Goal: Transaction & Acquisition: Purchase product/service

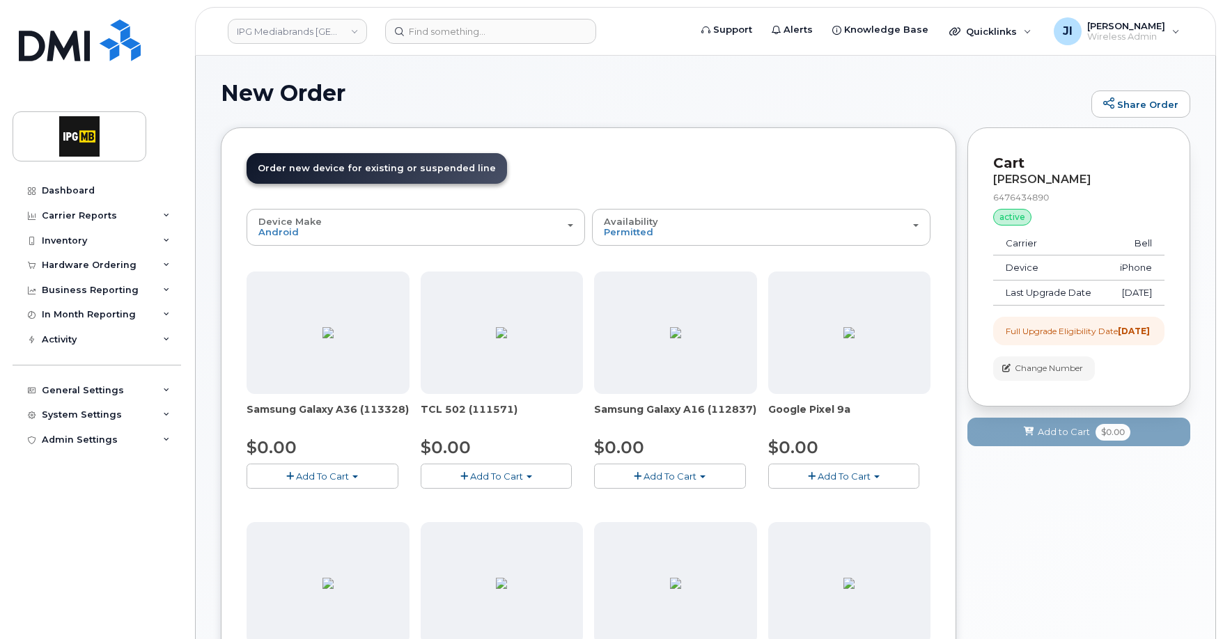
scroll to position [132, 0]
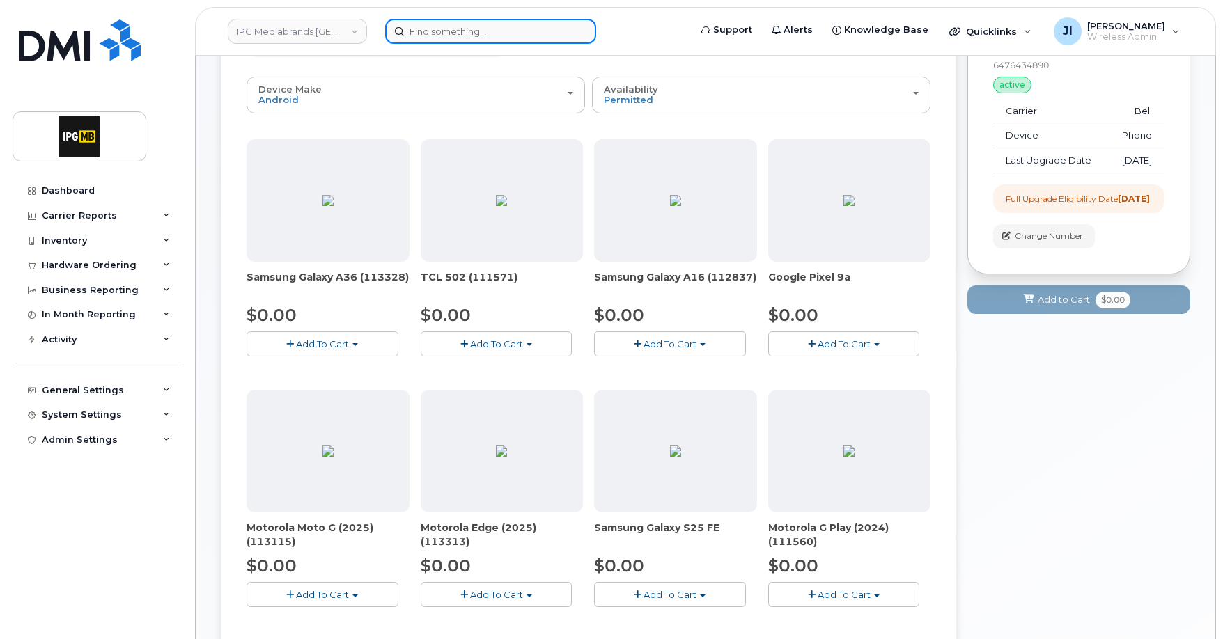
click at [499, 34] on input at bounding box center [490, 31] width 211 height 25
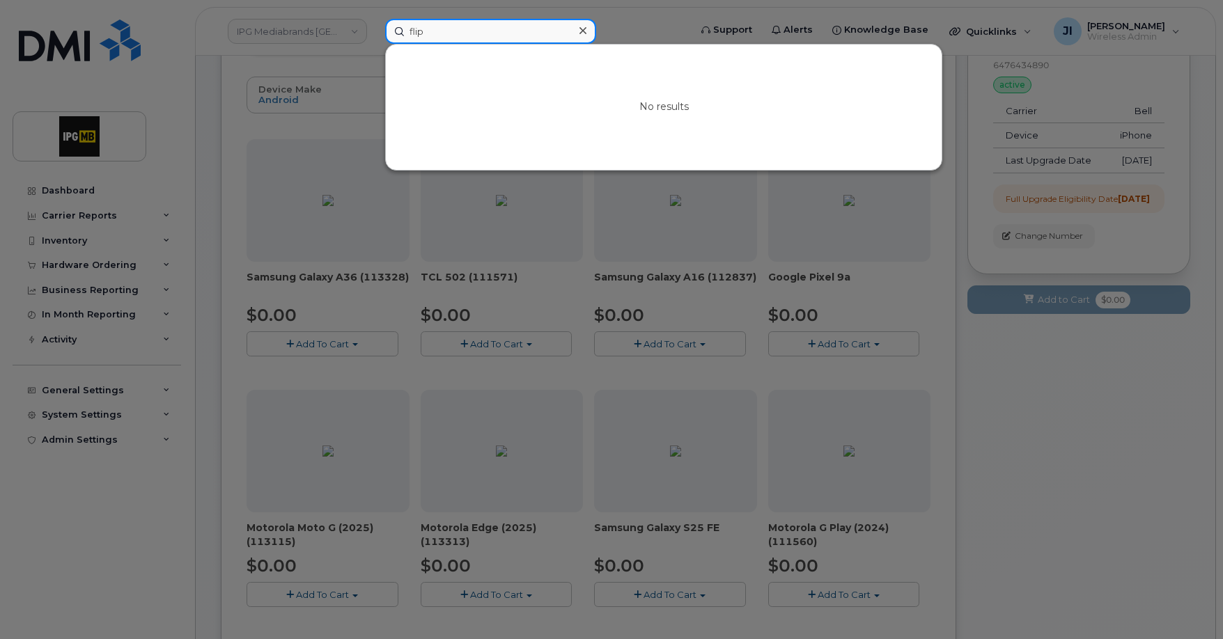
type input "flip"
click at [963, 423] on div at bounding box center [611, 319] width 1223 height 639
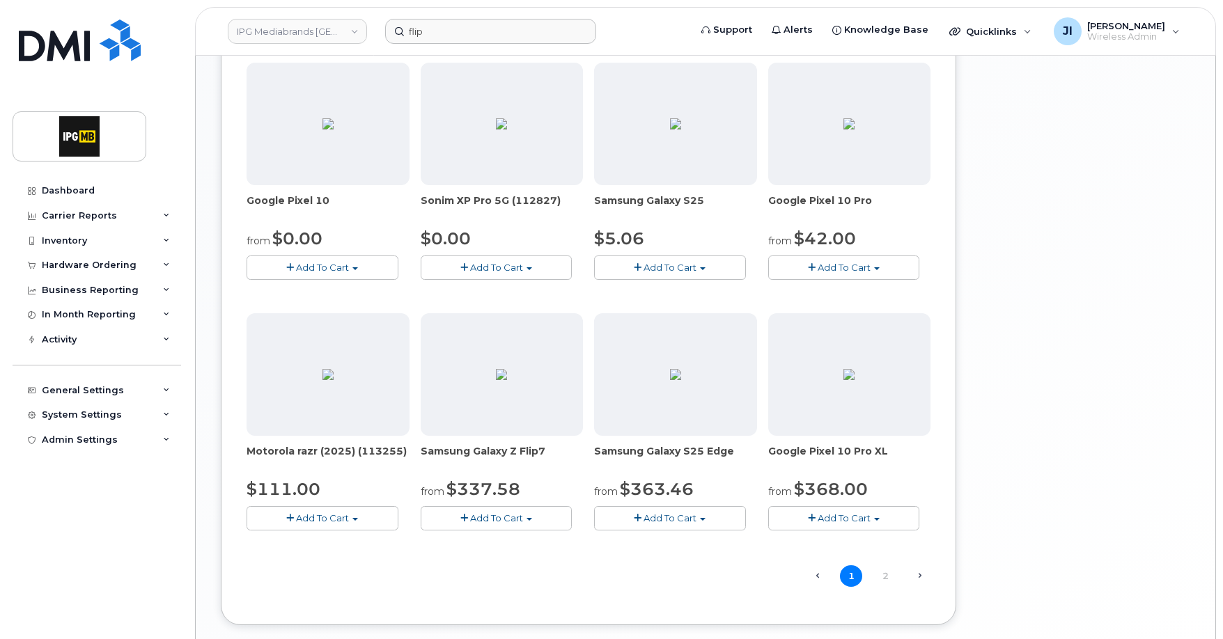
scroll to position [776, 0]
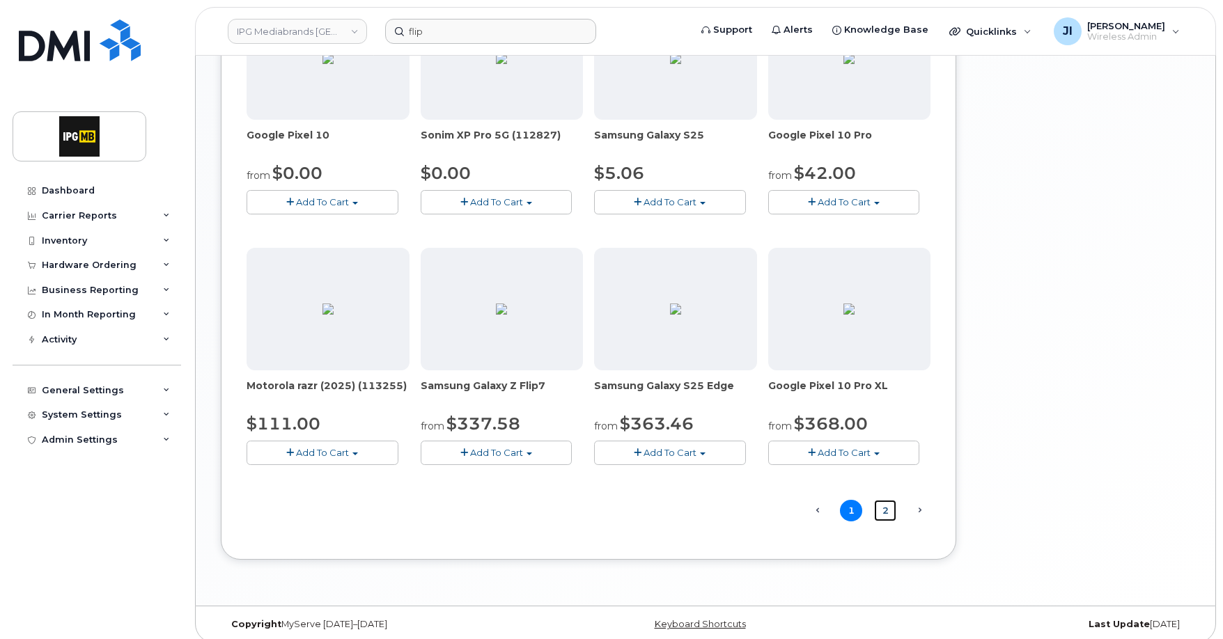
click at [885, 516] on link "2" at bounding box center [885, 511] width 22 height 22
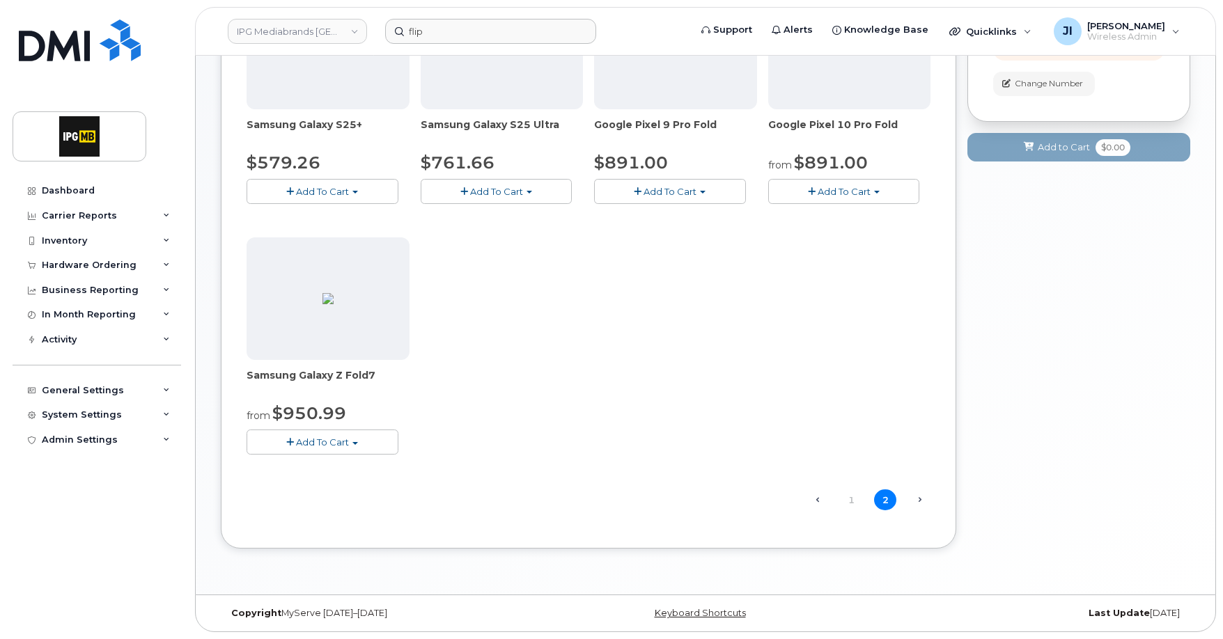
scroll to position [285, 0]
click at [852, 502] on link "1" at bounding box center [851, 501] width 22 height 22
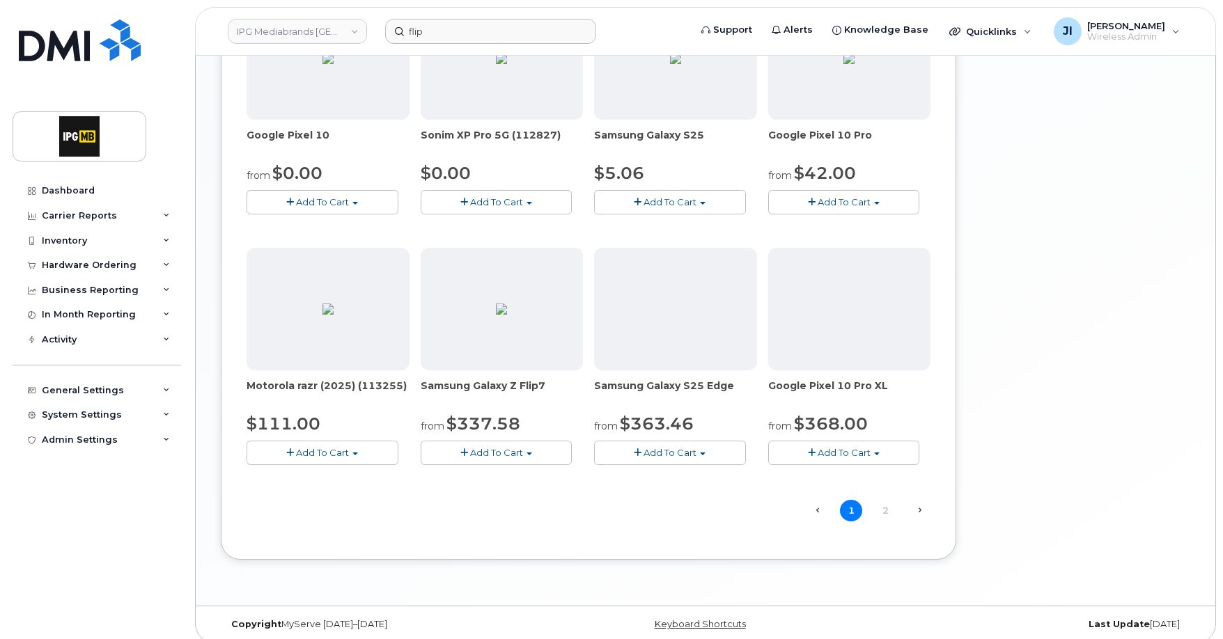
scroll to position [774, 0]
click at [373, 455] on button "Add To Cart" at bounding box center [323, 455] width 152 height 24
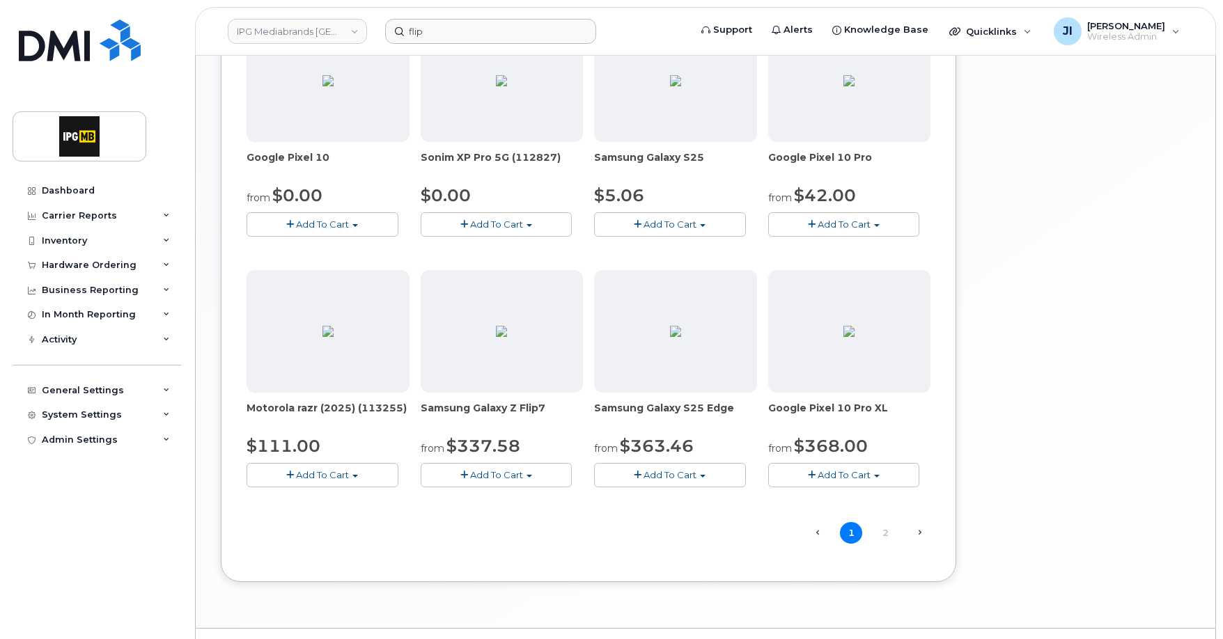
scroll to position [787, 0]
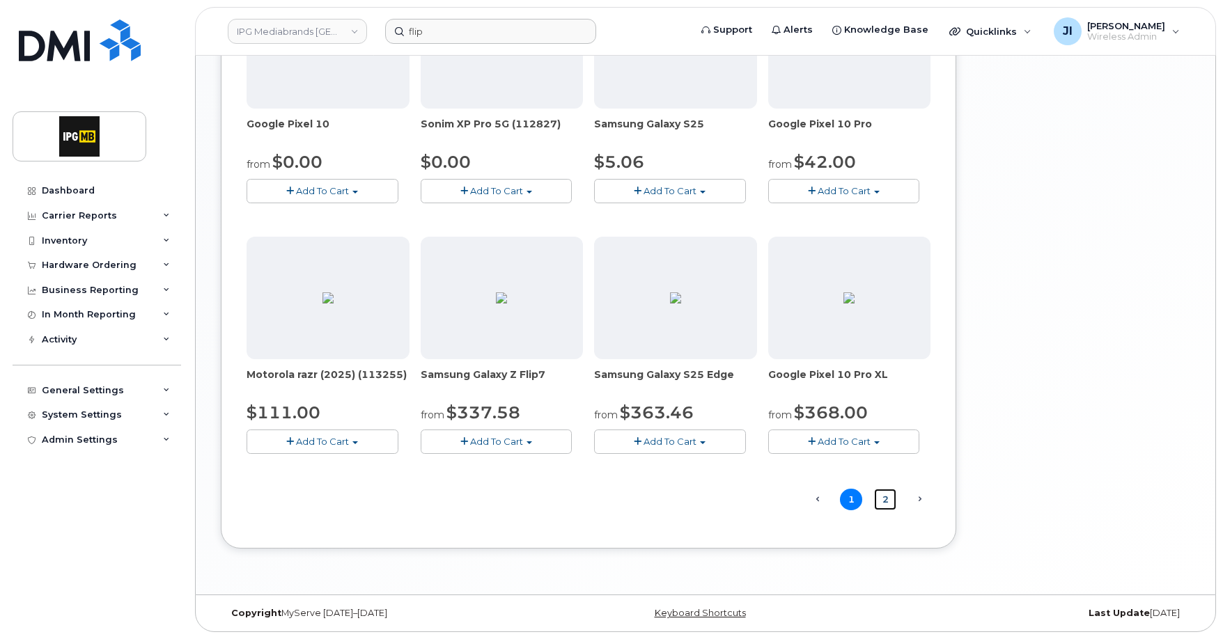
click at [888, 497] on link "2" at bounding box center [885, 500] width 22 height 22
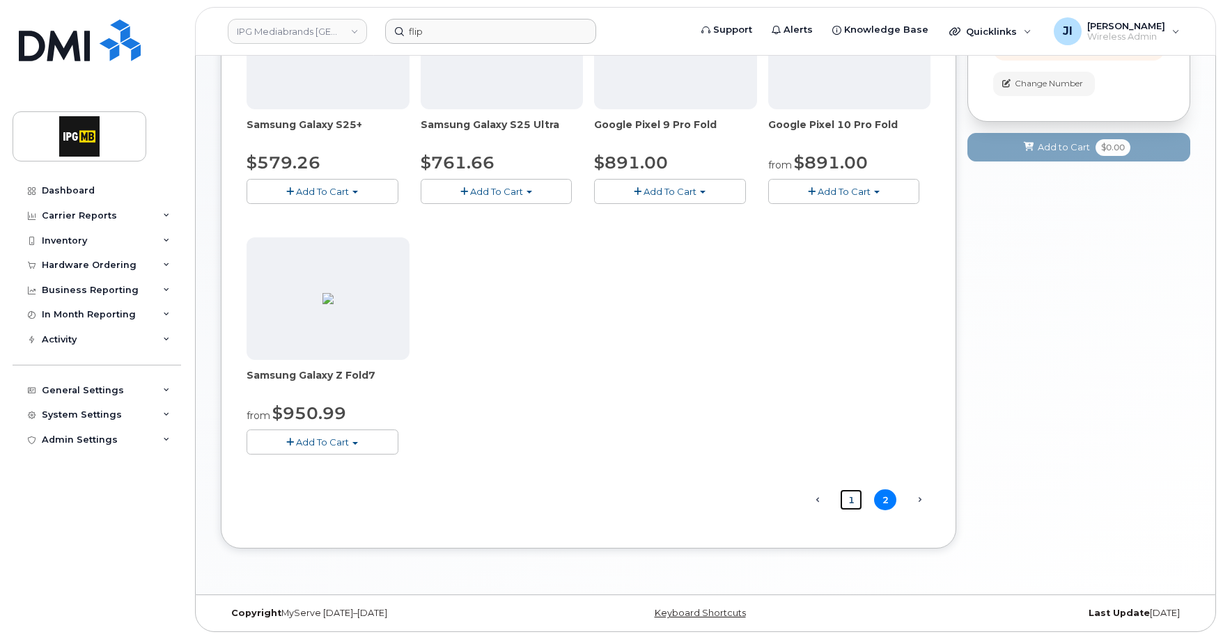
click at [847, 502] on link "1" at bounding box center [851, 501] width 22 height 22
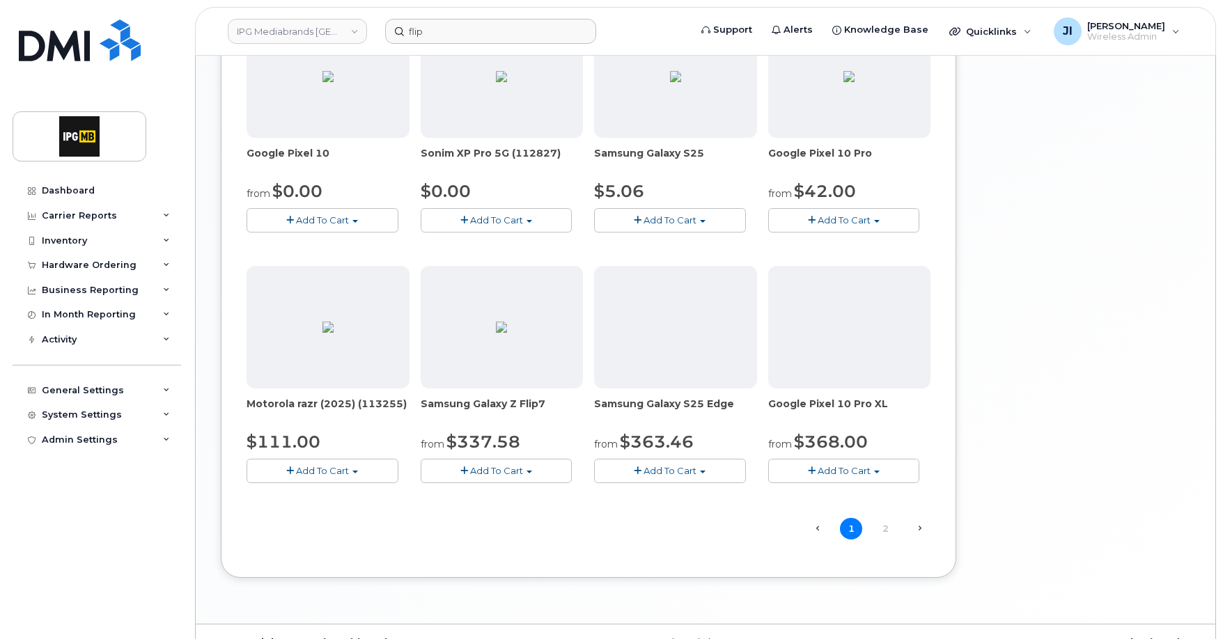
scroll to position [787, 0]
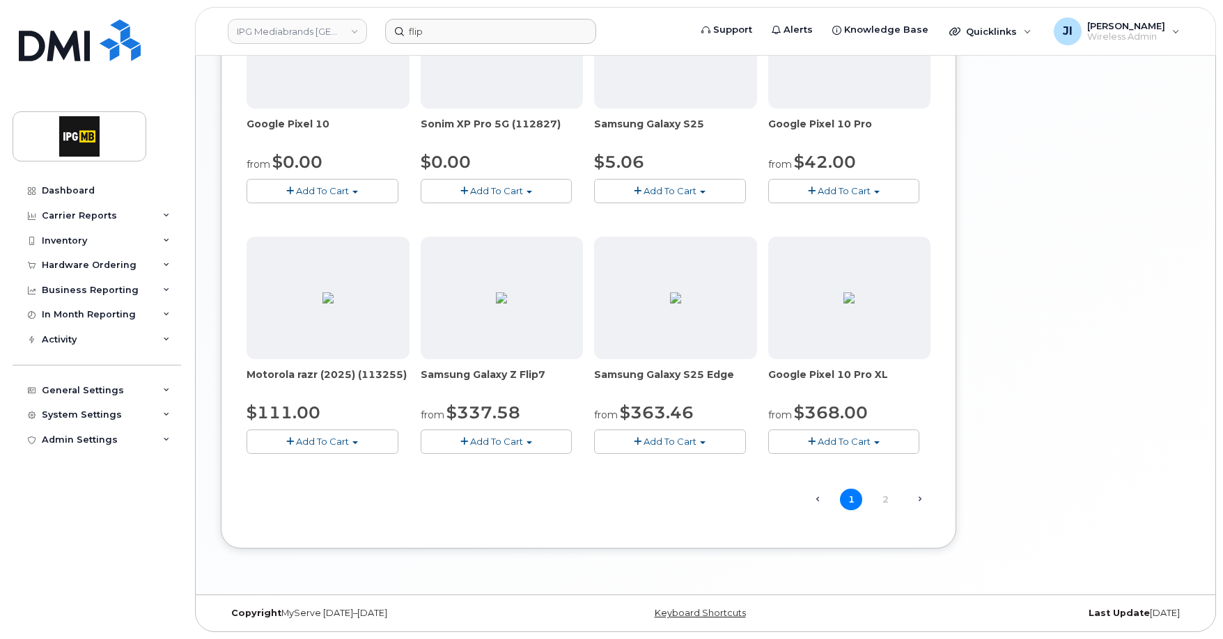
click at [398, 375] on span "Motorola razr (2025) (113255)" at bounding box center [328, 382] width 163 height 28
click at [334, 303] on img at bounding box center [327, 298] width 11 height 11
click at [334, 304] on img at bounding box center [327, 298] width 11 height 11
drag, startPoint x: 401, startPoint y: 373, endPoint x: 237, endPoint y: 379, distance: 163.8
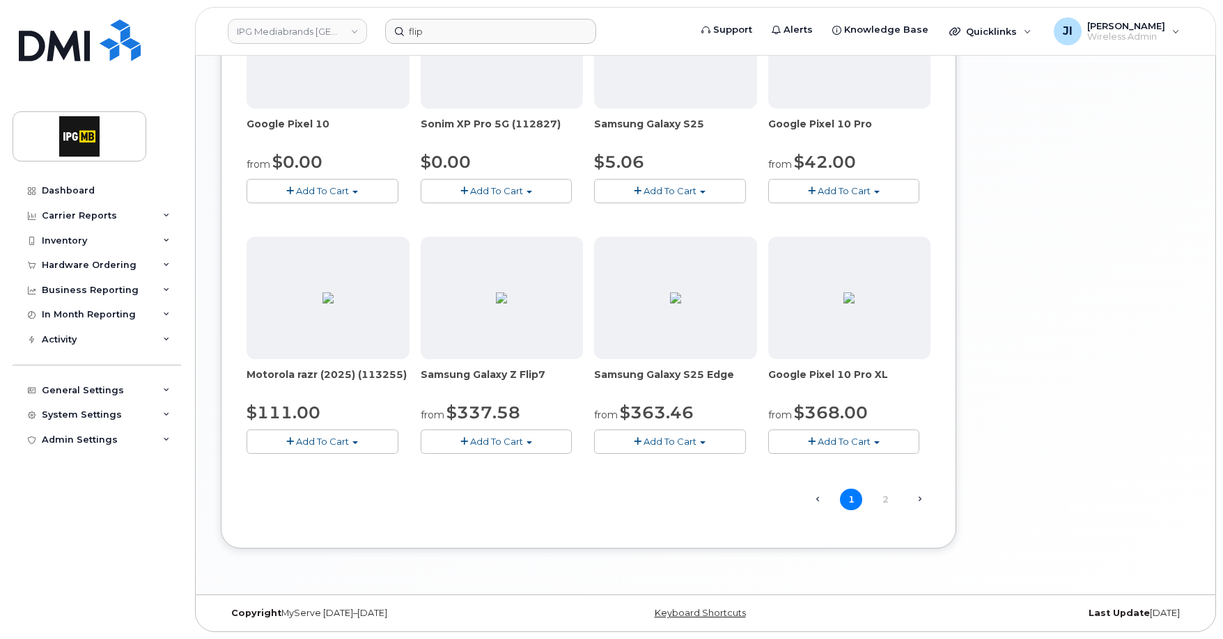
copy span "Motorola razr (2025) (113255)"
